Goal: Information Seeking & Learning: Understand process/instructions

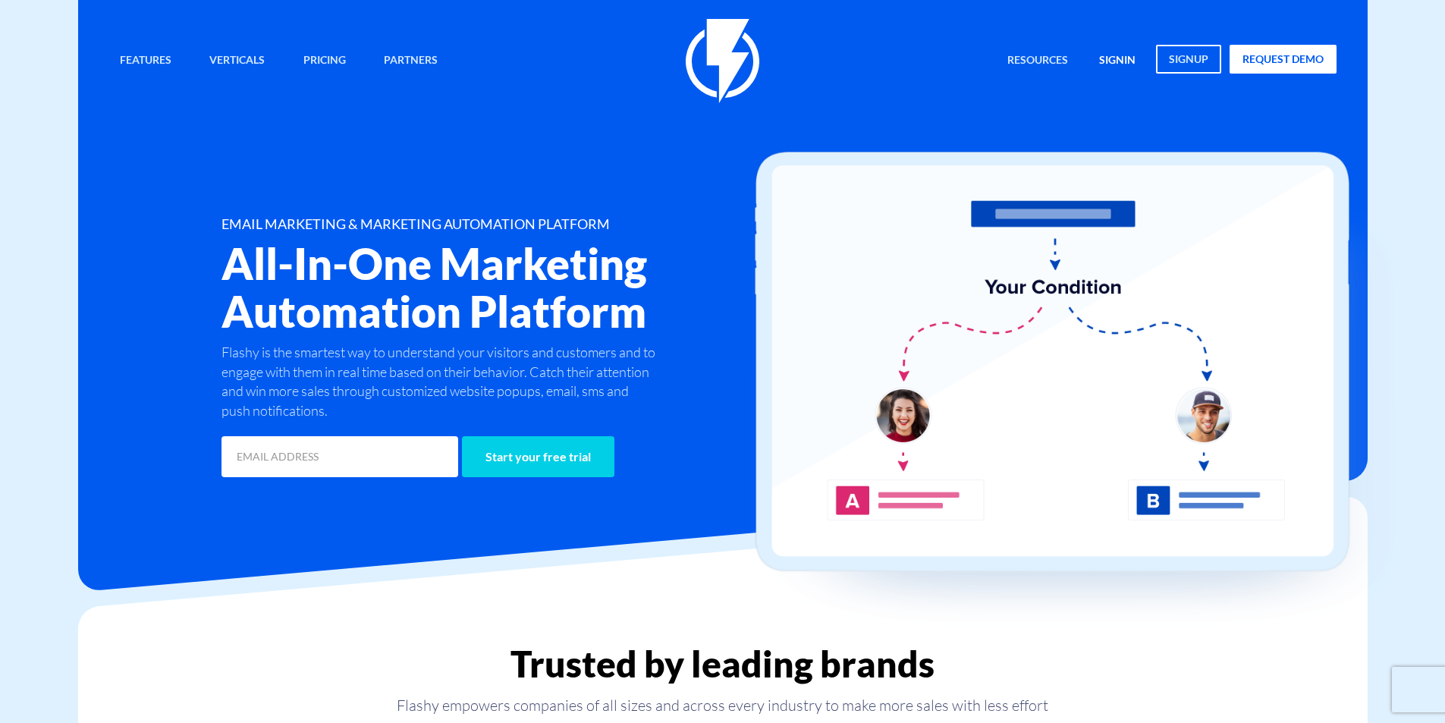
click at [1114, 51] on link "signin" at bounding box center [1117, 61] width 59 height 33
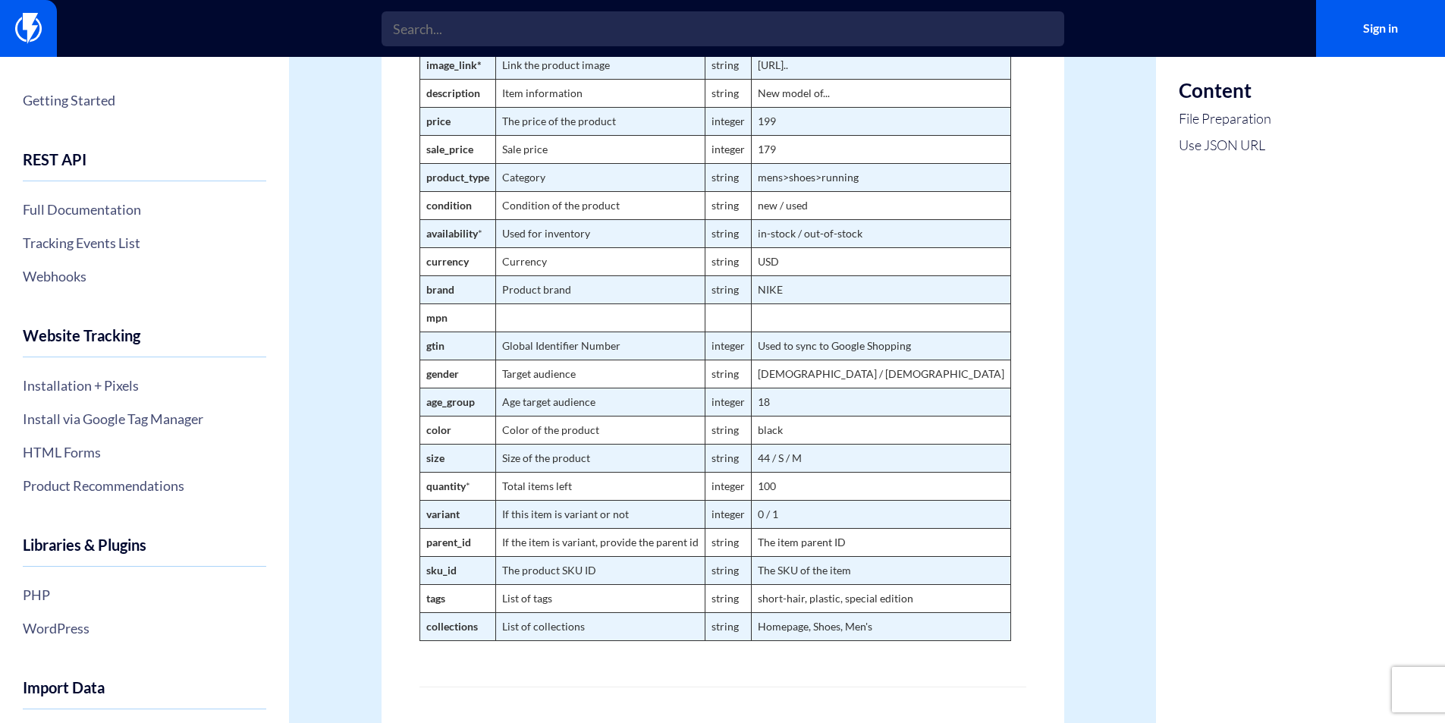
scroll to position [1062, 0]
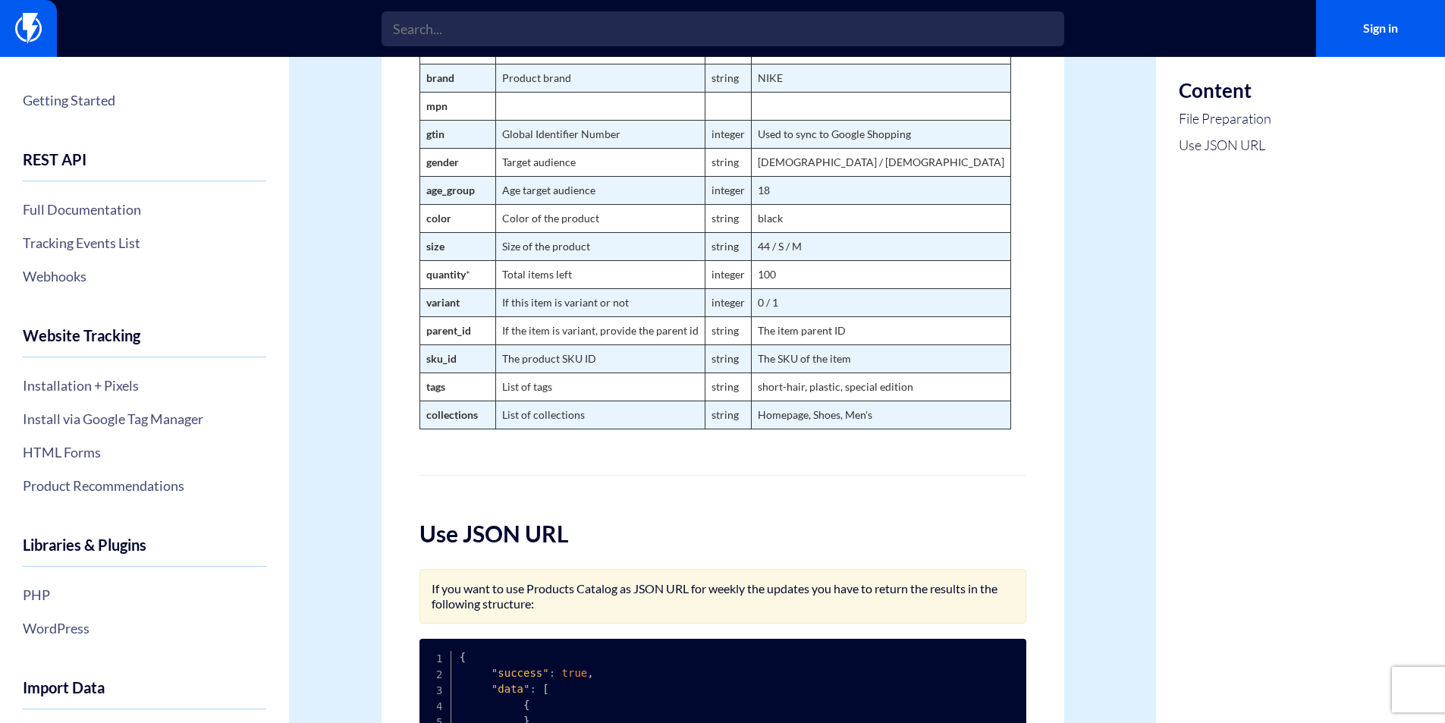
click at [453, 421] on strong "collections" at bounding box center [452, 414] width 52 height 13
click at [442, 421] on strong "collections" at bounding box center [452, 414] width 52 height 13
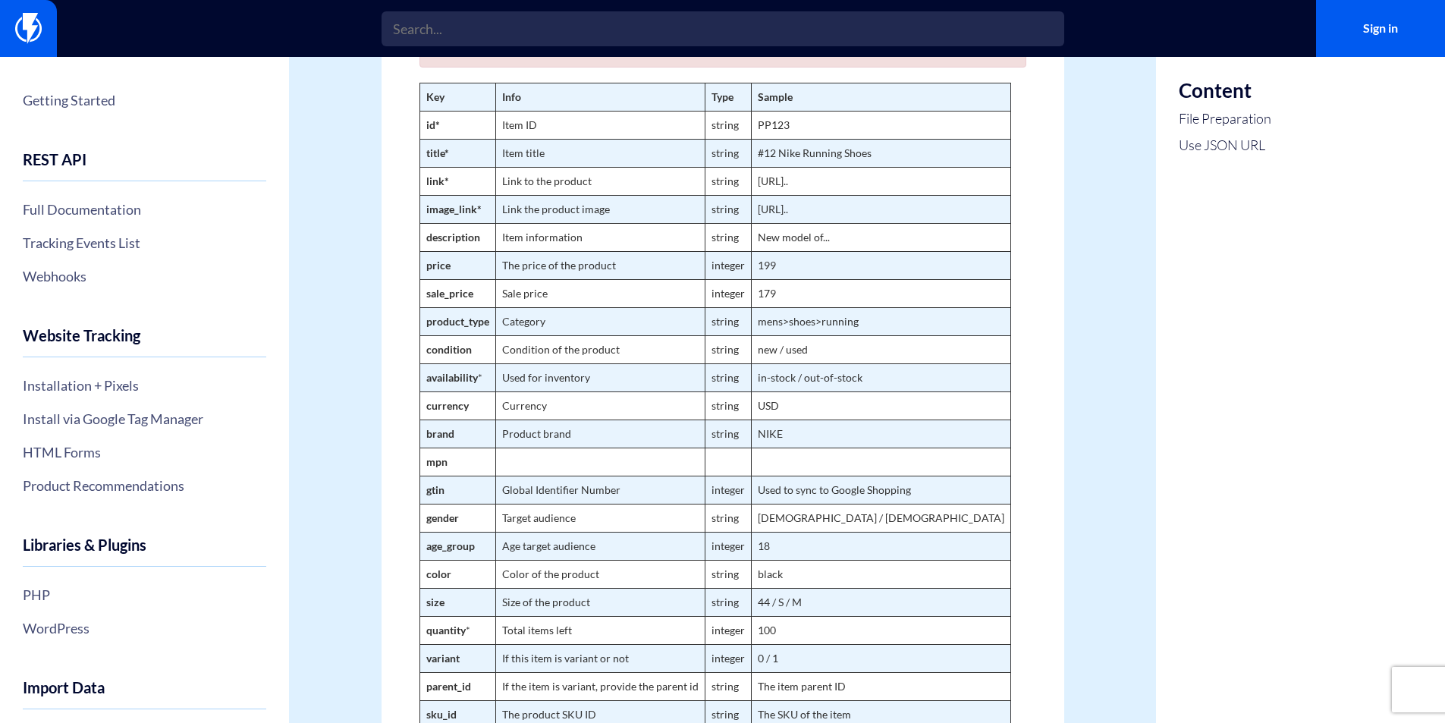
scroll to position [683, 0]
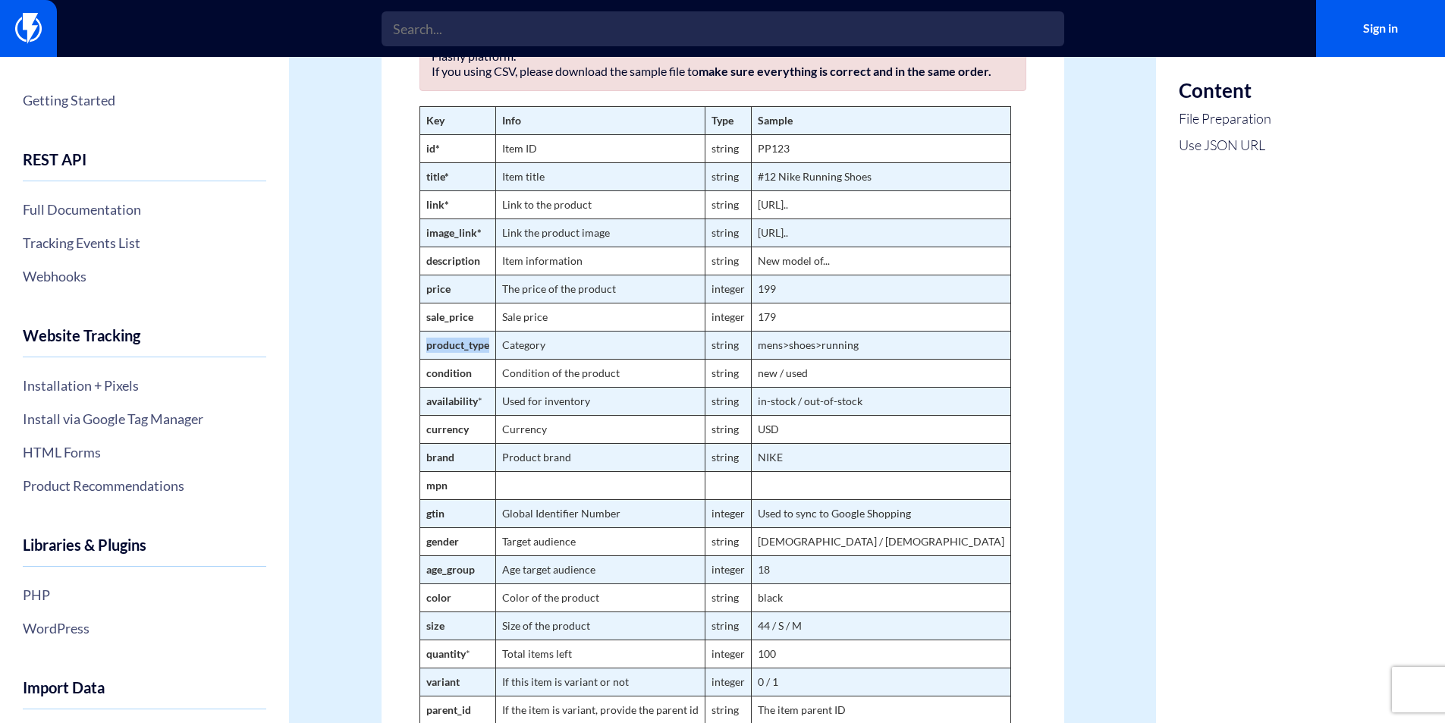
drag, startPoint x: 423, startPoint y: 364, endPoint x: 492, endPoint y: 366, distance: 69.1
click at [492, 359] on td "product_type" at bounding box center [458, 345] width 76 height 28
click at [450, 376] on td "condition" at bounding box center [458, 373] width 76 height 28
drag, startPoint x: 426, startPoint y: 357, endPoint x: 489, endPoint y: 363, distance: 63.3
click at [489, 359] on td "product_type" at bounding box center [458, 345] width 76 height 28
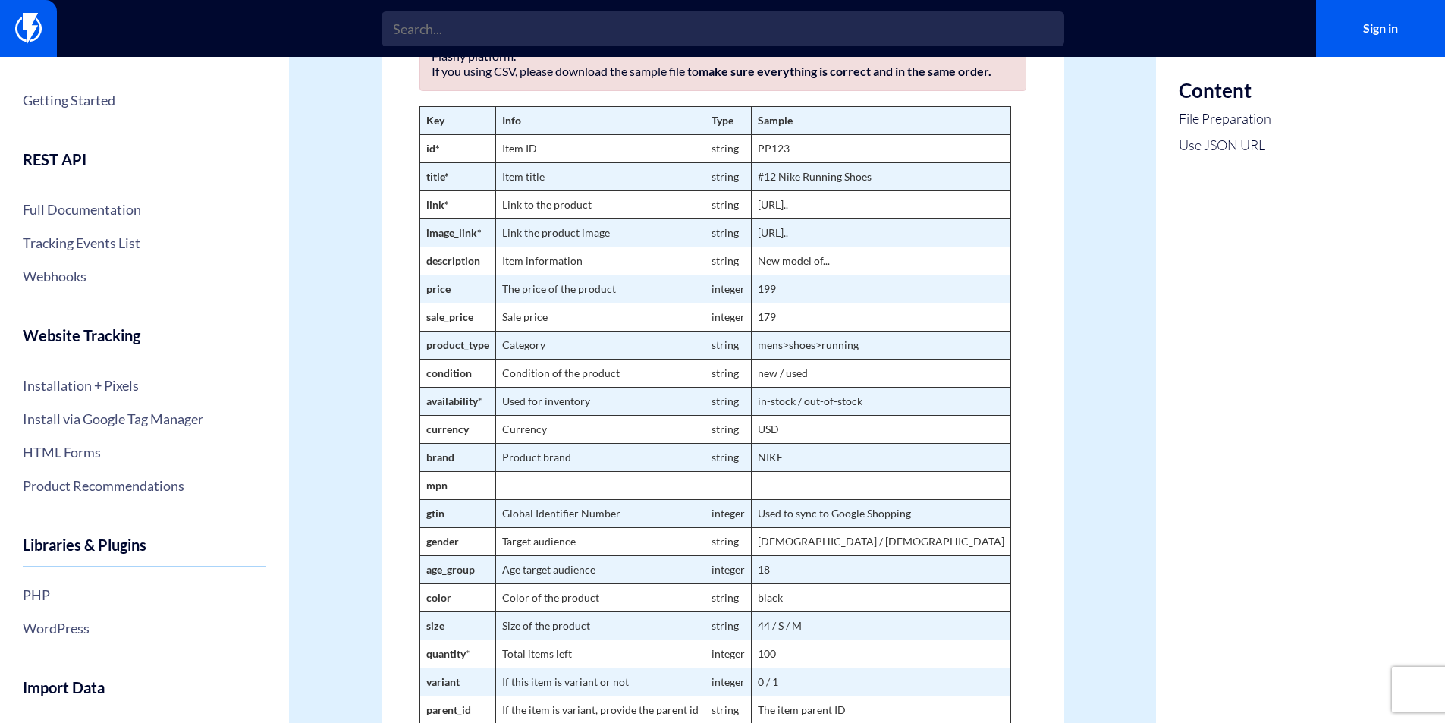
click at [508, 433] on td "Currency" at bounding box center [599, 429] width 209 height 28
drag, startPoint x: 426, startPoint y: 331, endPoint x: 473, endPoint y: 332, distance: 47.8
click at [473, 331] on td "sale_price" at bounding box center [458, 317] width 76 height 28
drag, startPoint x: 428, startPoint y: 357, endPoint x: 492, endPoint y: 360, distance: 64.6
click at [492, 359] on td "product_type" at bounding box center [458, 345] width 76 height 28
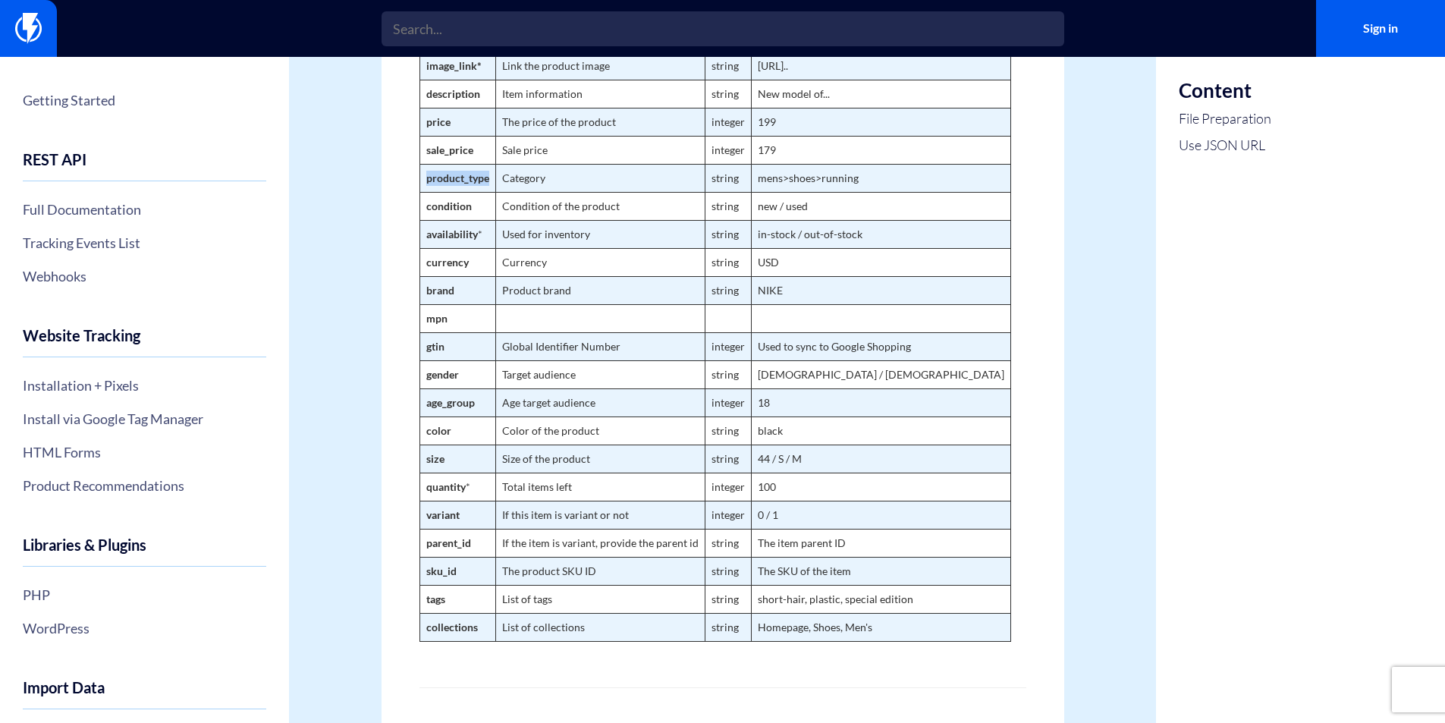
scroll to position [835, 0]
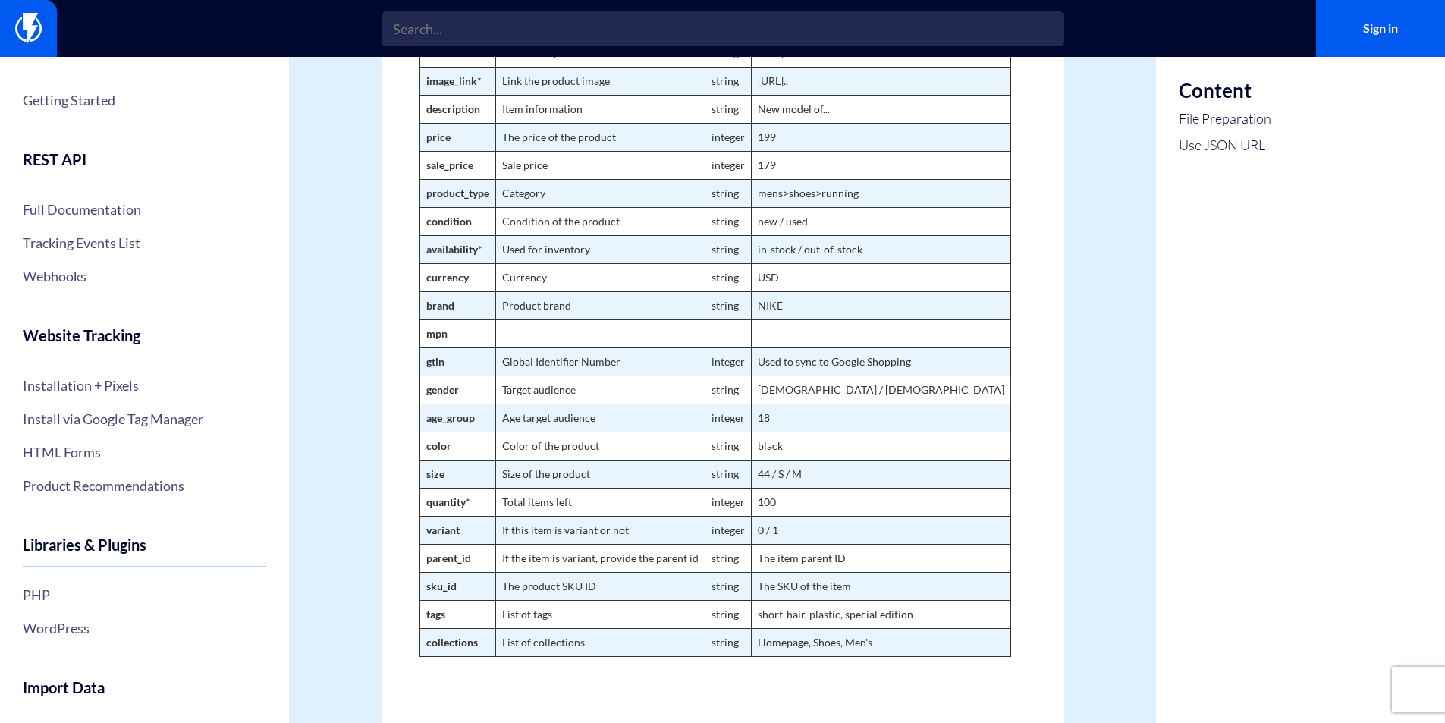
click at [440, 256] on strong "availability" at bounding box center [452, 249] width 52 height 13
copy strong "availability"
drag, startPoint x: 426, startPoint y: 293, endPoint x: 476, endPoint y: 294, distance: 50.1
click at [476, 291] on td "currency" at bounding box center [458, 277] width 76 height 28
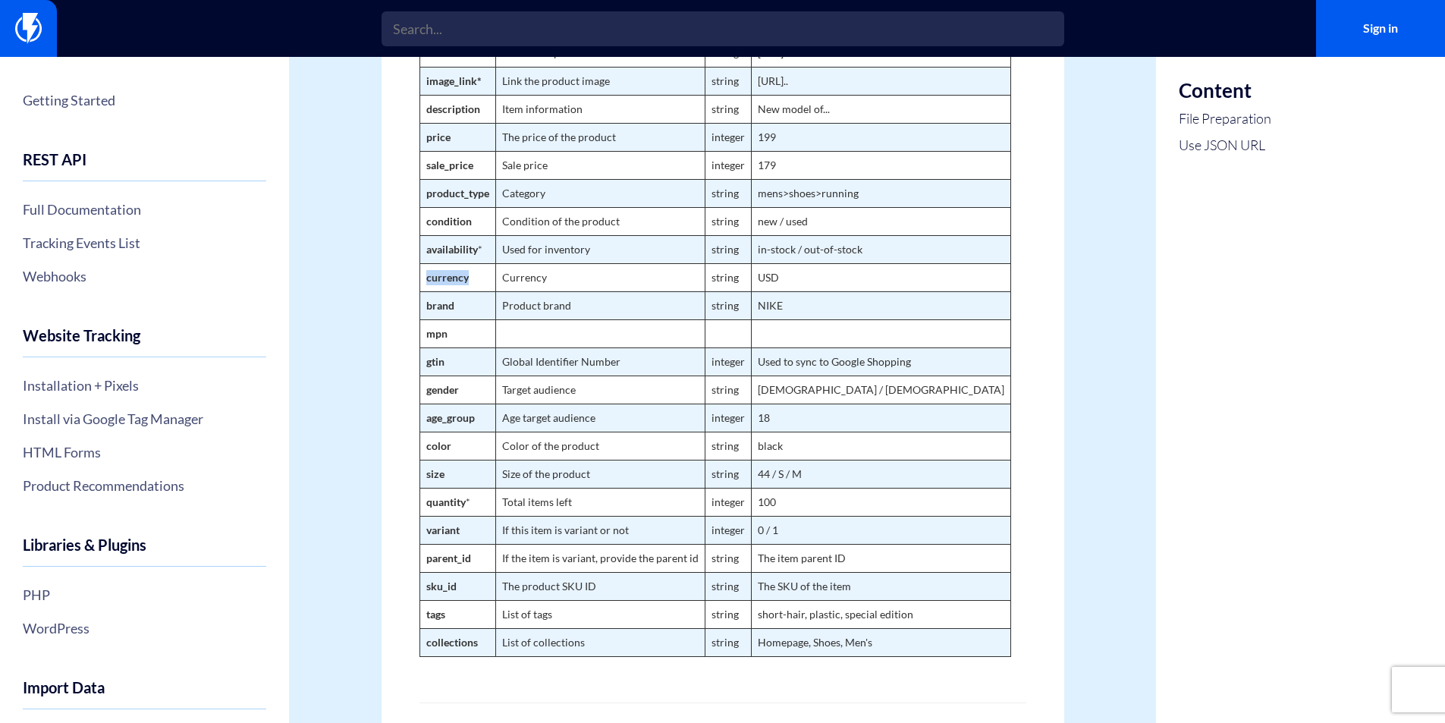
copy strong "currency"
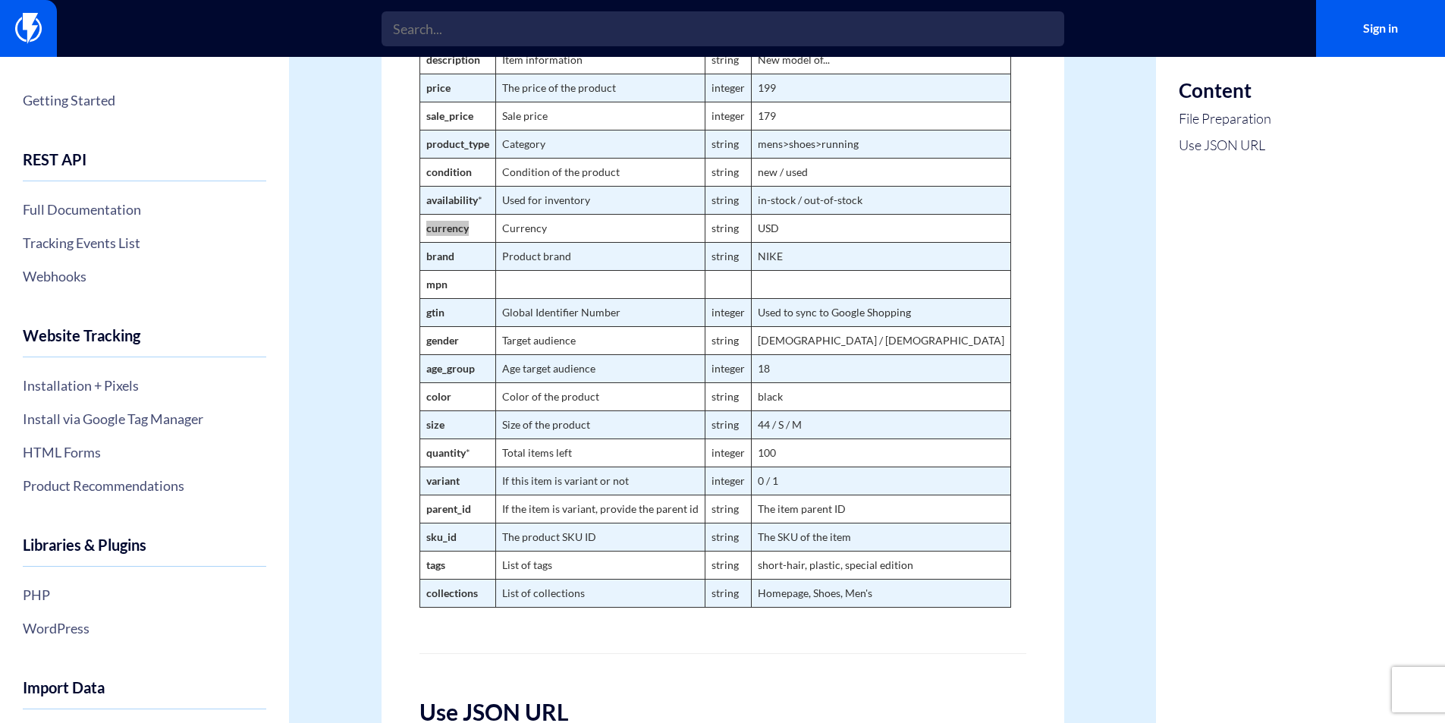
scroll to position [910, 0]
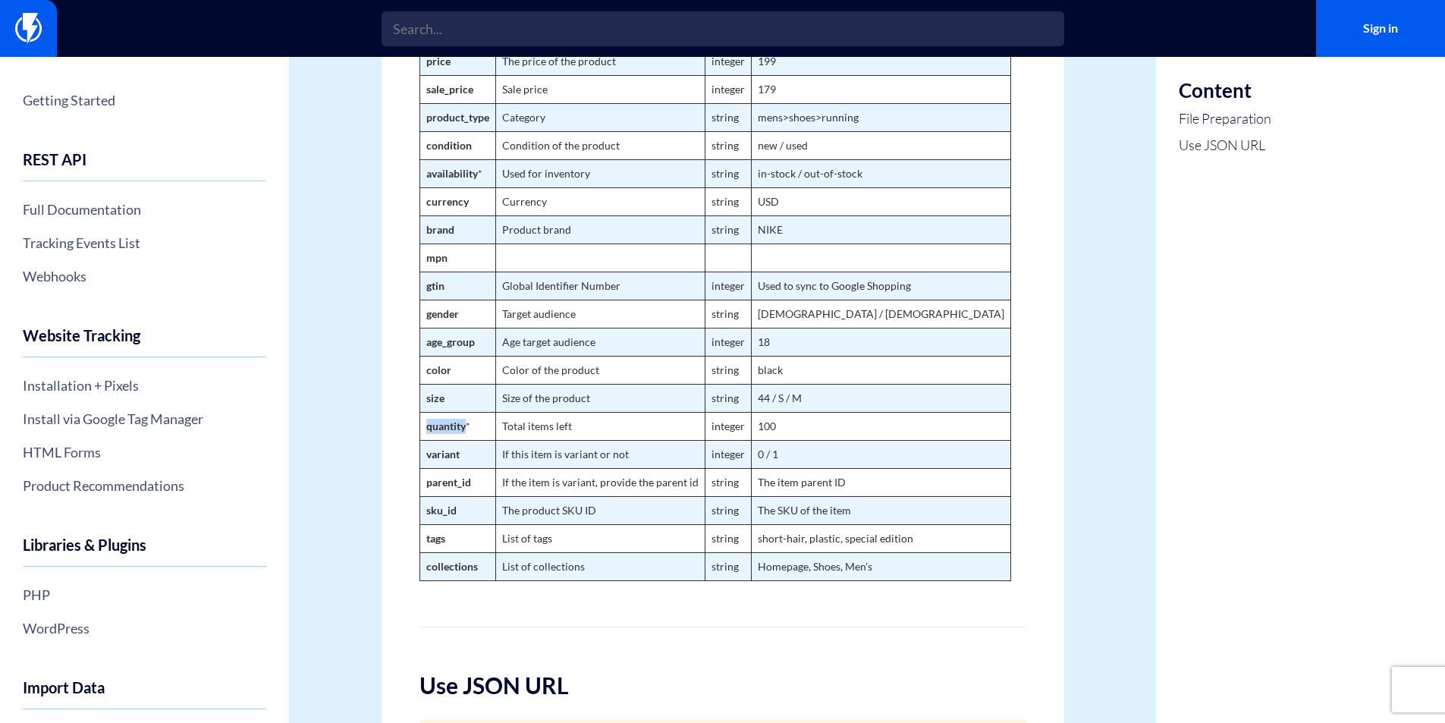
drag, startPoint x: 426, startPoint y: 442, endPoint x: 466, endPoint y: 438, distance: 40.4
click at [466, 432] on strong "quantity" at bounding box center [445, 426] width 39 height 13
copy strong "quantity"
drag, startPoint x: 425, startPoint y: 521, endPoint x: 461, endPoint y: 527, distance: 36.1
click at [461, 524] on td "sku_id" at bounding box center [458, 510] width 76 height 28
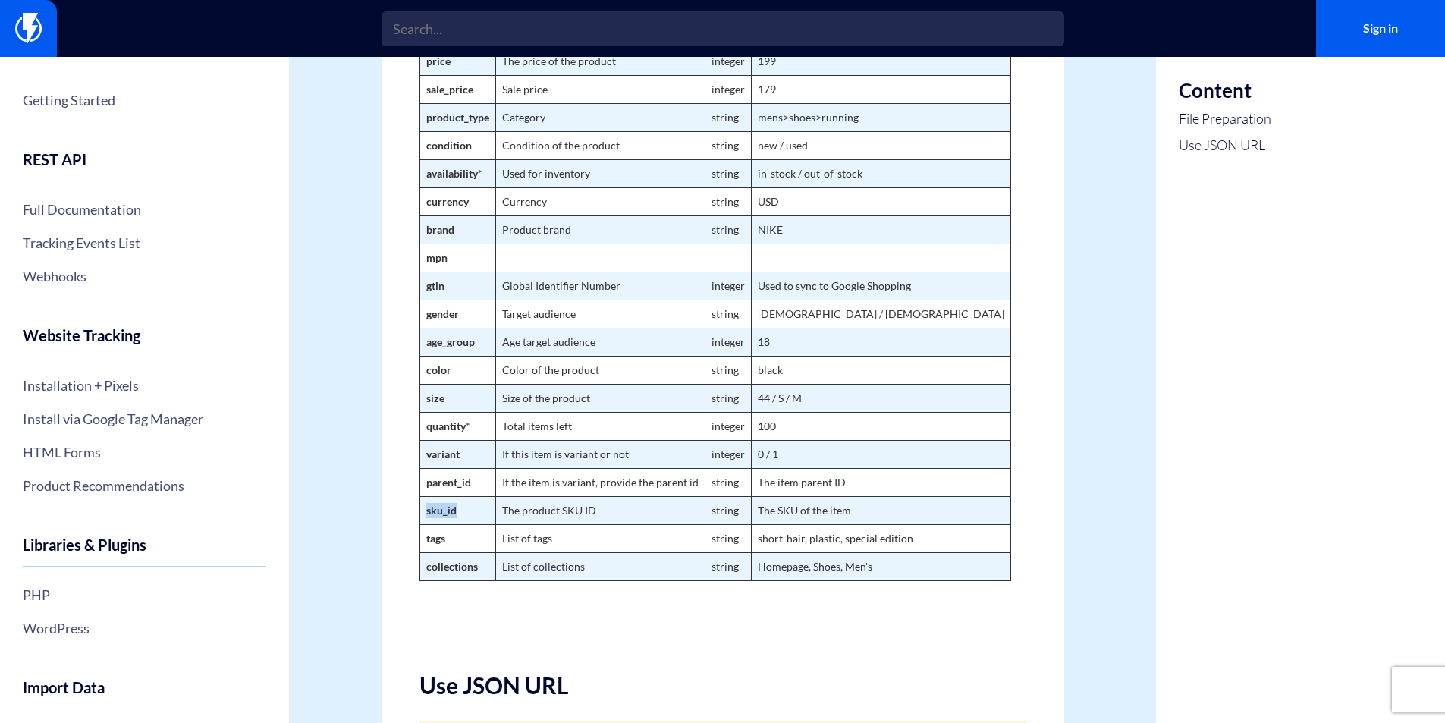
copy strong "sku_id"
click at [438, 545] on strong "tags" at bounding box center [435, 538] width 19 height 13
copy strong "tags"
